Goal: Check status

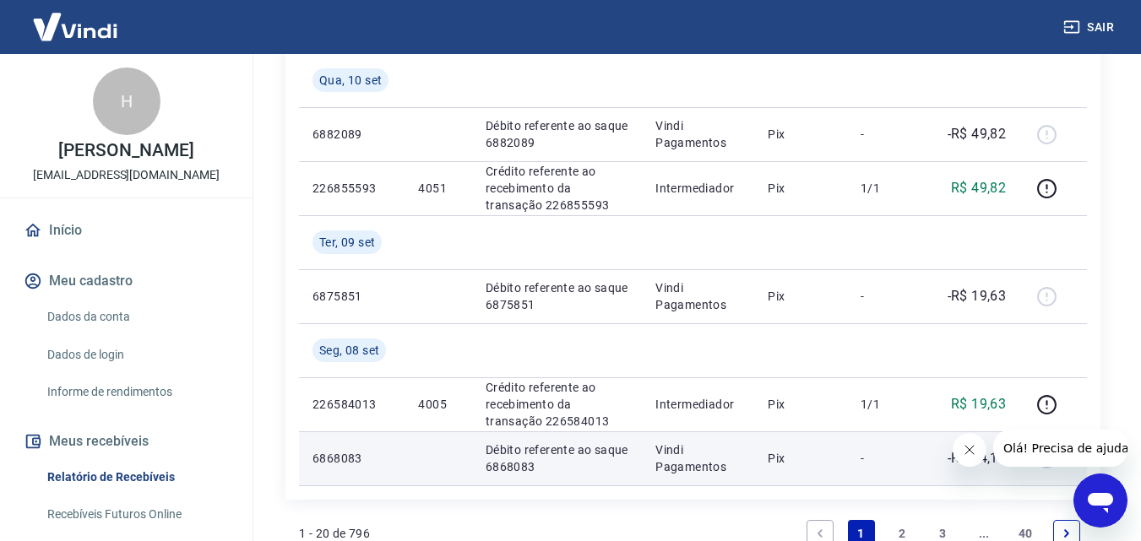
scroll to position [1774, 0]
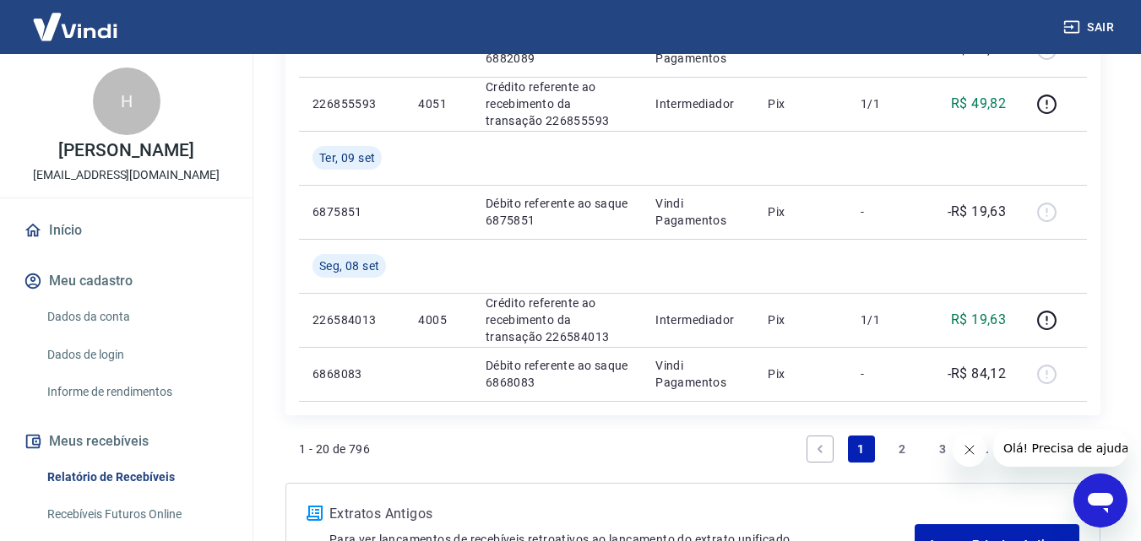
click at [905, 447] on link "2" at bounding box center [902, 449] width 27 height 27
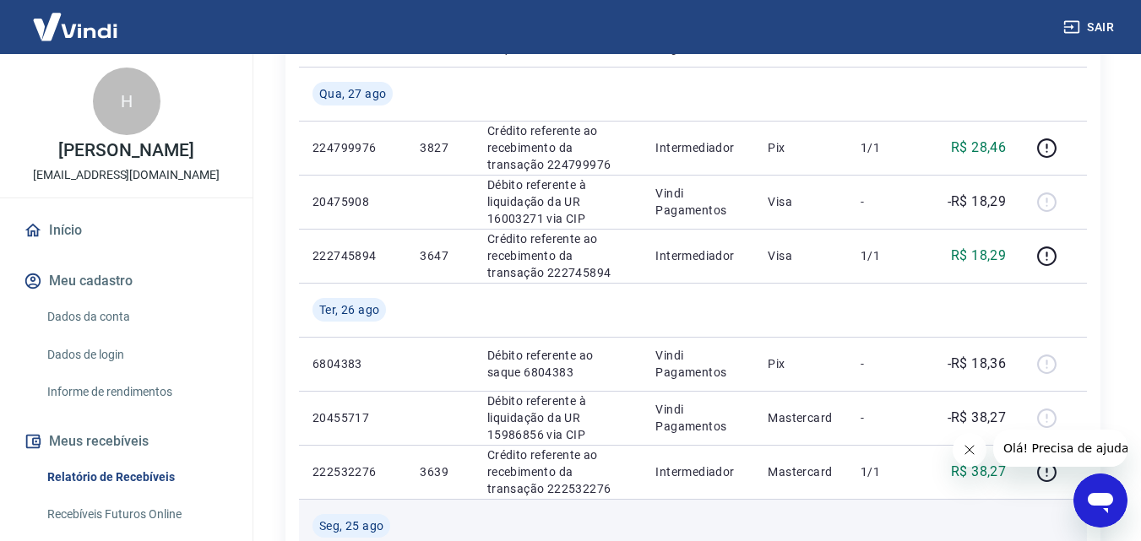
scroll to position [1605, 0]
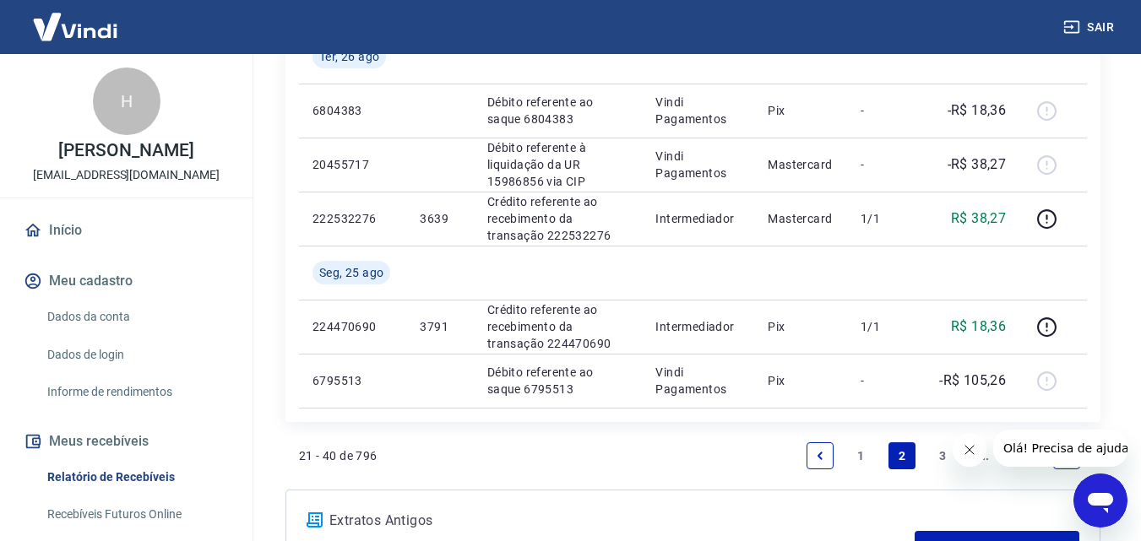
click at [863, 459] on link "1" at bounding box center [861, 456] width 27 height 27
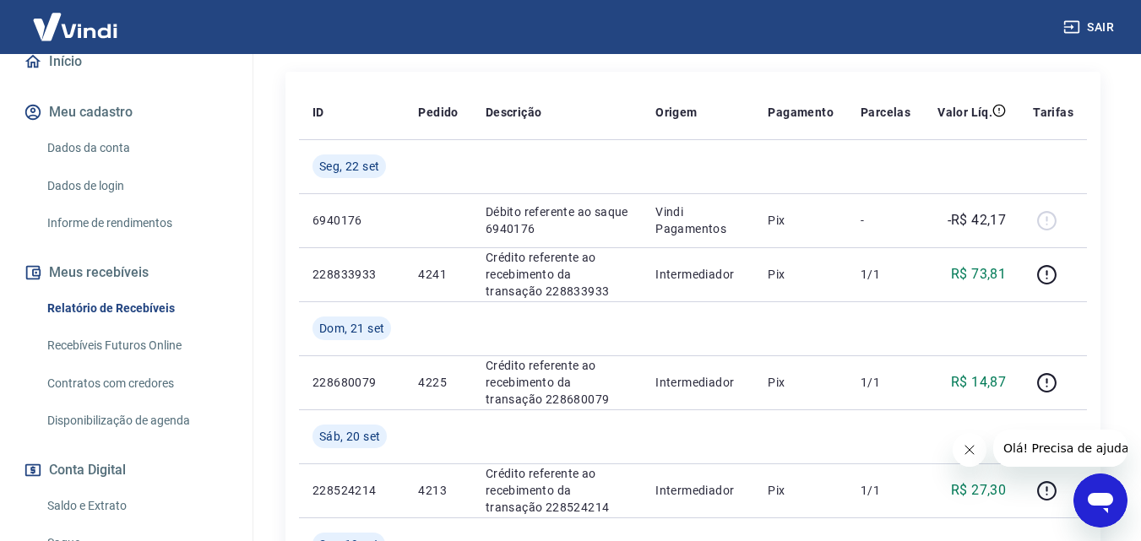
scroll to position [253, 0]
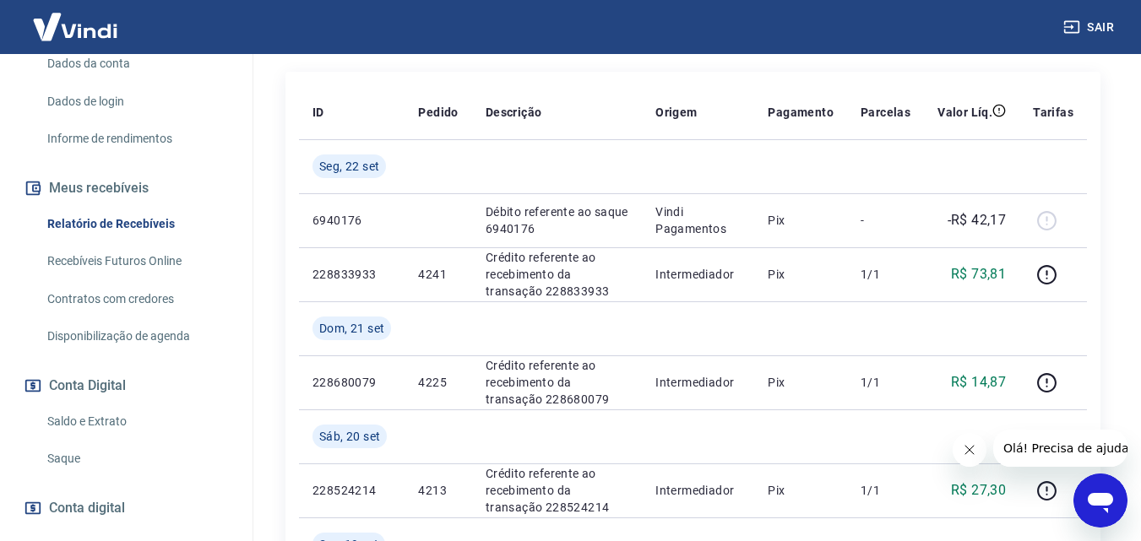
click at [105, 418] on link "Saldo e Extrato" at bounding box center [137, 422] width 192 height 35
